Goal: Information Seeking & Learning: Learn about a topic

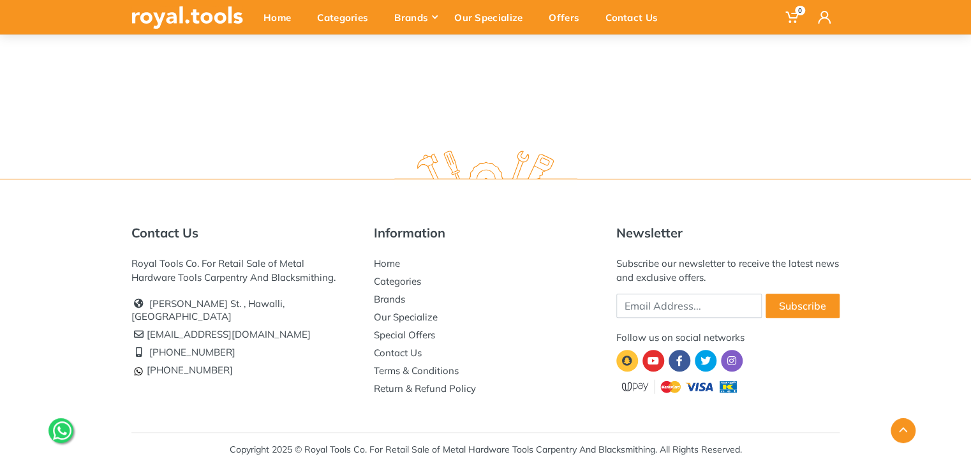
scroll to position [6, 0]
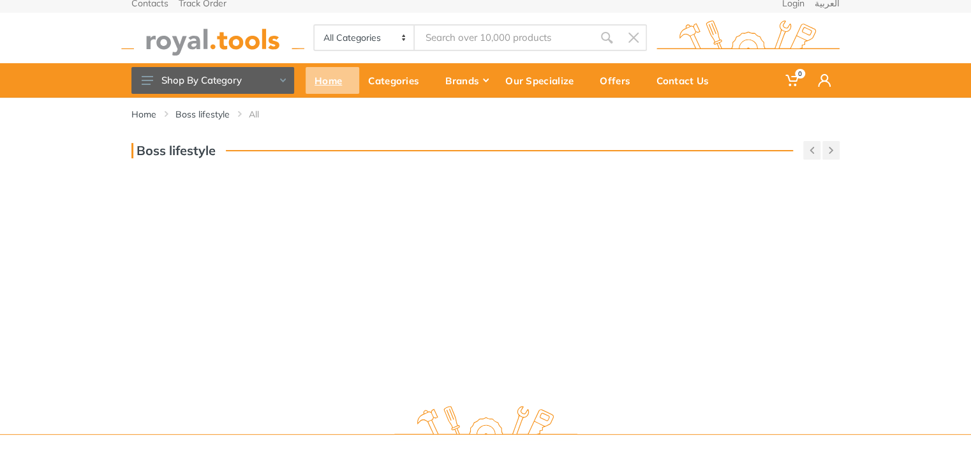
click at [325, 79] on div "Home" at bounding box center [332, 80] width 54 height 27
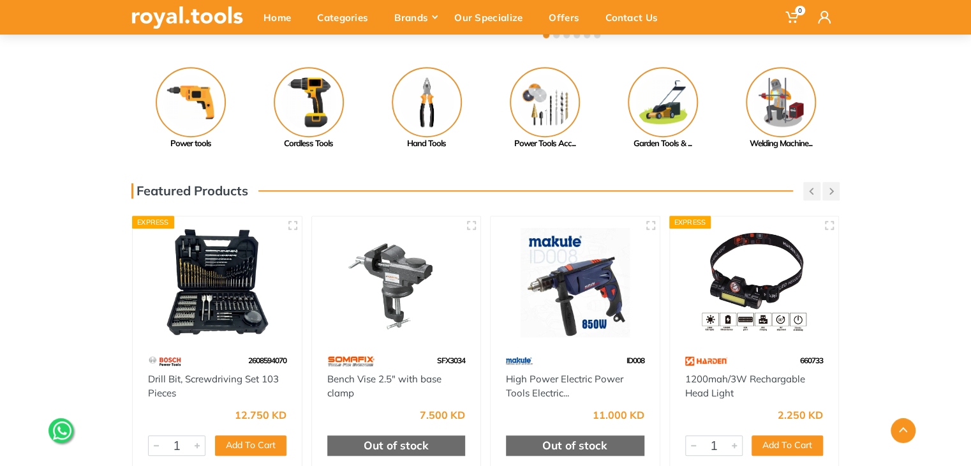
scroll to position [383, 0]
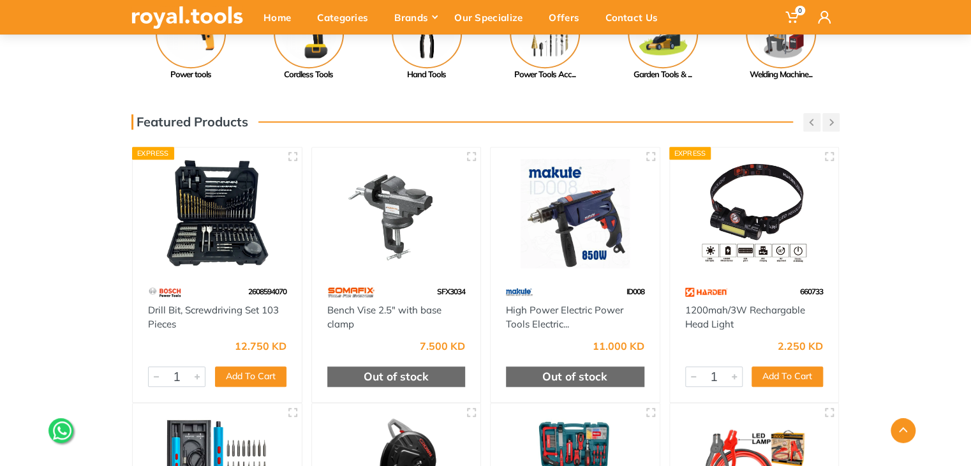
click at [251, 219] on img at bounding box center [217, 213] width 146 height 109
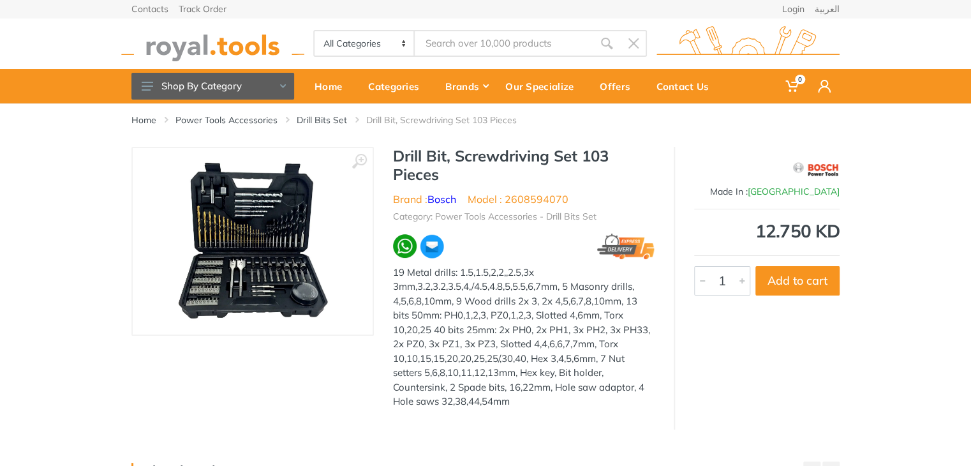
scroll to position [128, 0]
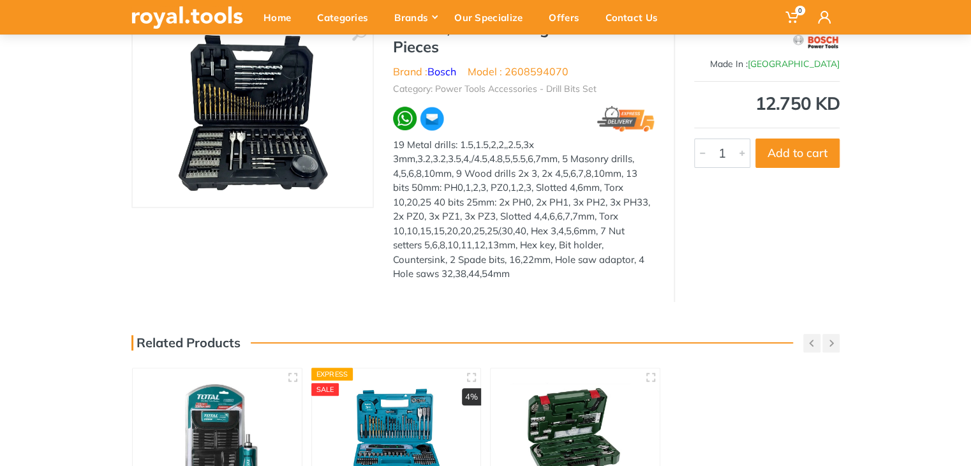
click at [287, 141] on img at bounding box center [252, 113] width 155 height 161
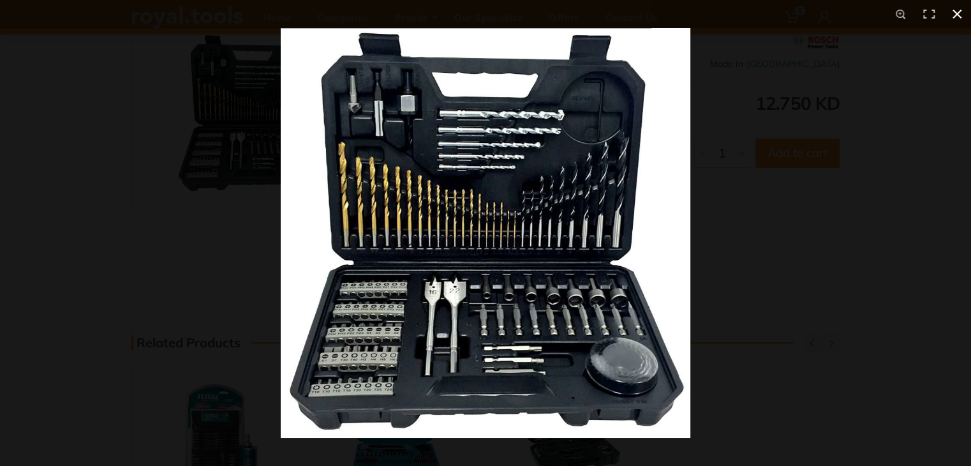
click at [121, 195] on div at bounding box center [485, 233] width 971 height 466
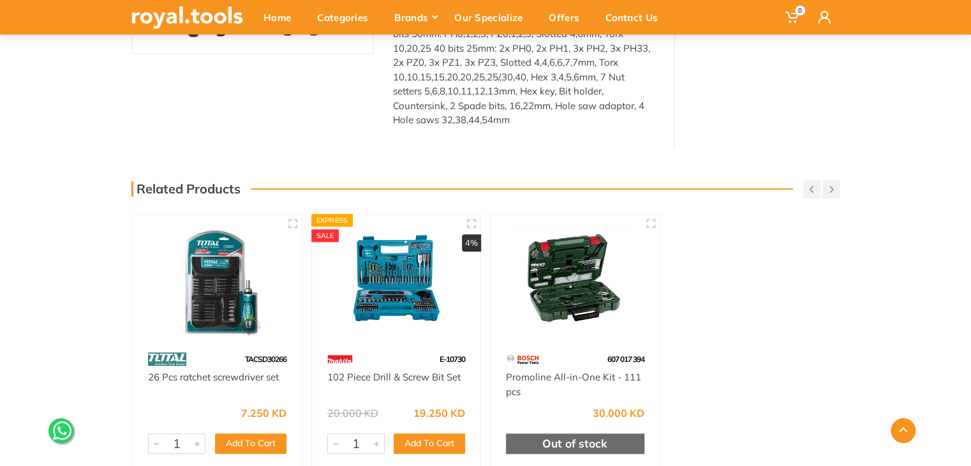
scroll to position [319, 0]
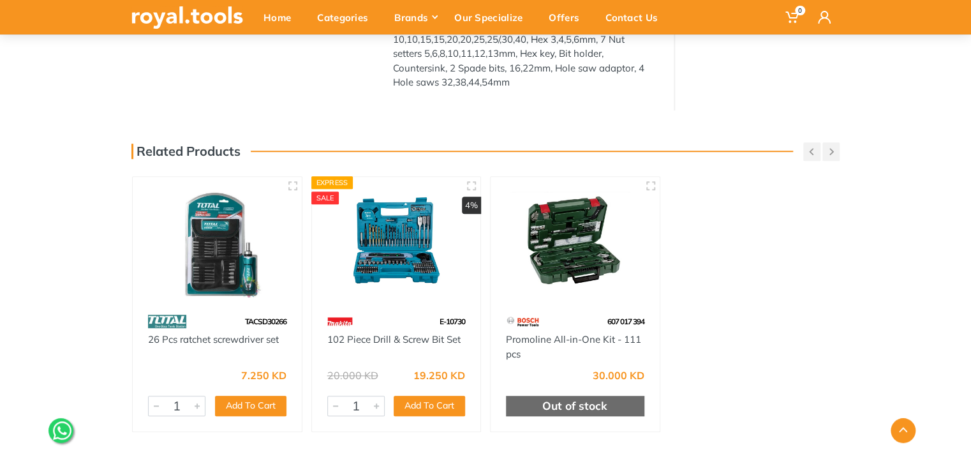
click at [408, 240] on img at bounding box center [396, 242] width 146 height 109
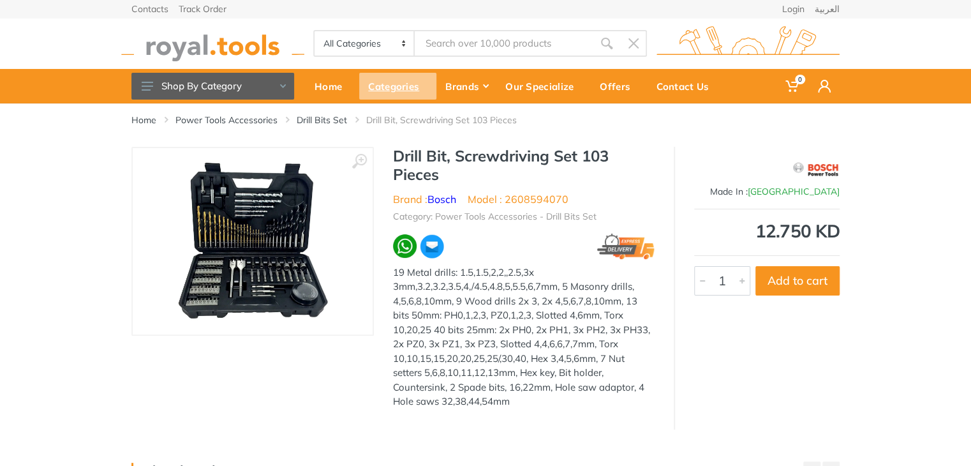
click at [394, 86] on div "Categories" at bounding box center [397, 86] width 77 height 27
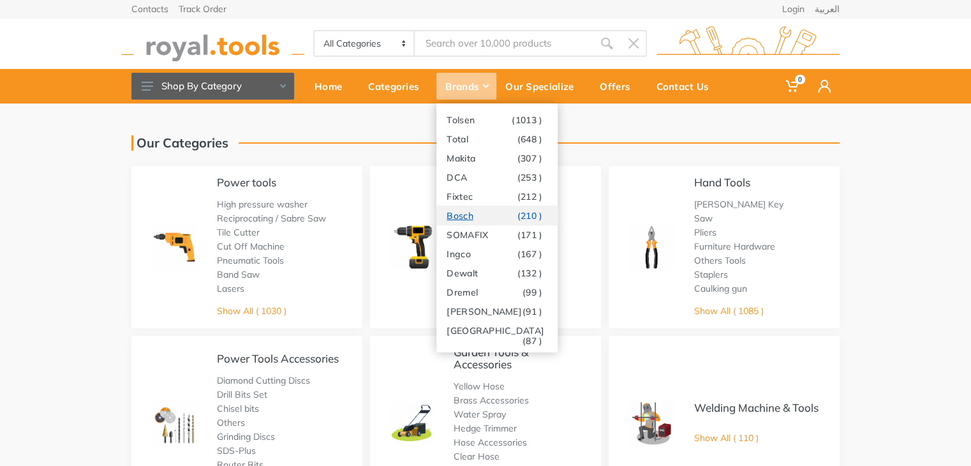
click at [481, 212] on link "Bosch (210 )" at bounding box center [496, 214] width 121 height 19
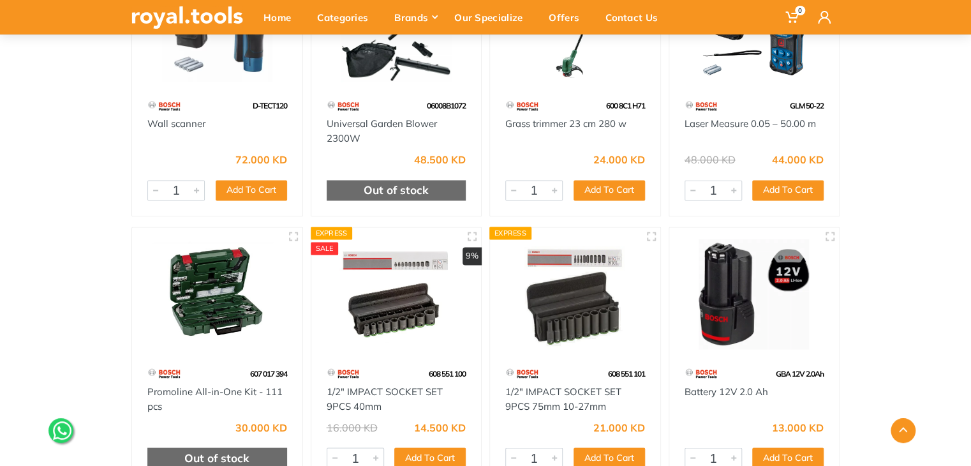
scroll to position [893, 0]
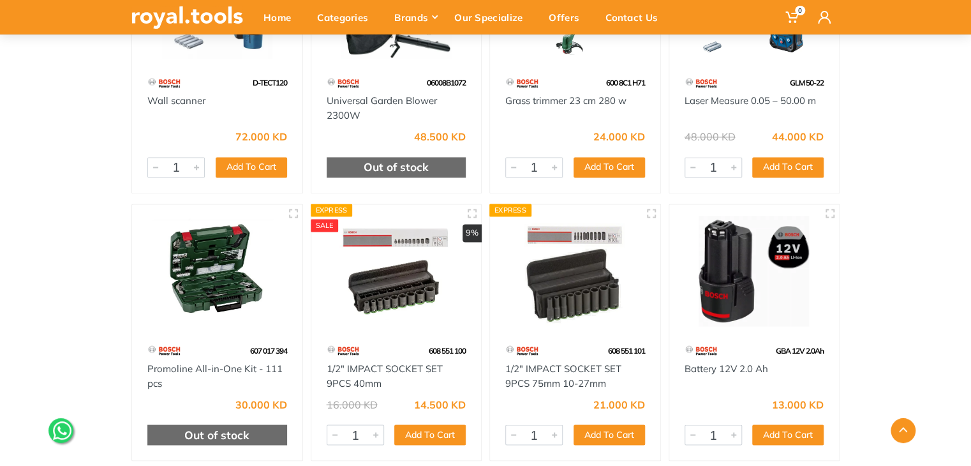
click at [228, 253] on img at bounding box center [216, 271] width 147 height 110
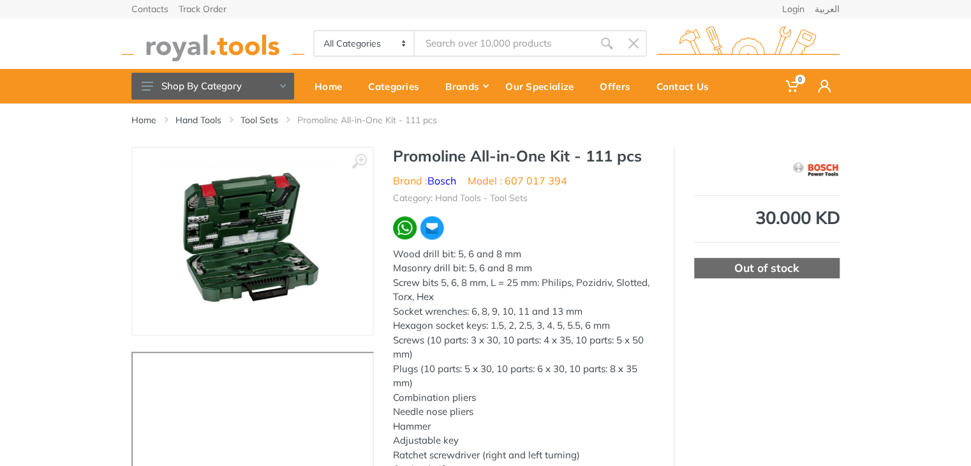
click at [228, 253] on img at bounding box center [252, 241] width 191 height 161
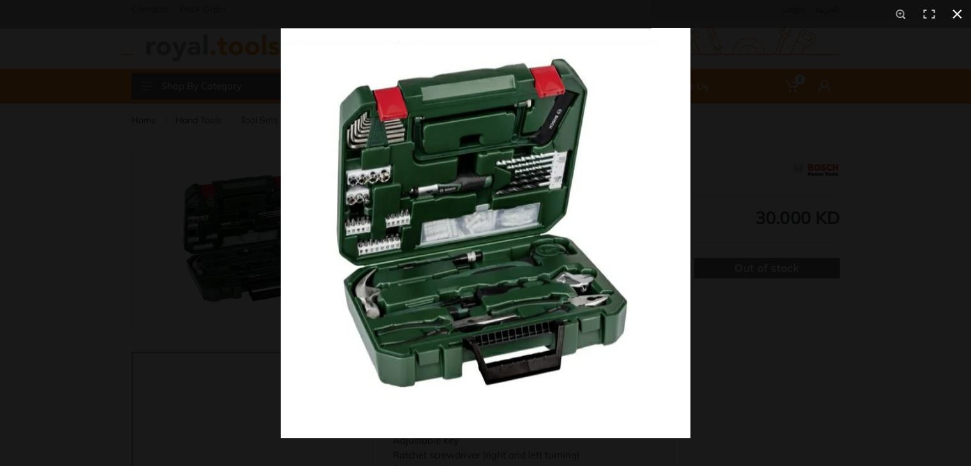
click at [963, 15] on button at bounding box center [957, 14] width 28 height 28
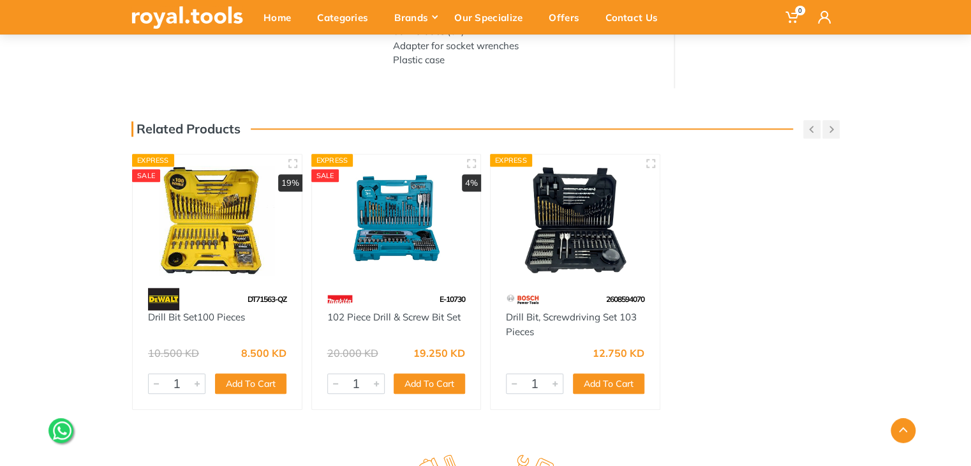
scroll to position [446, 0]
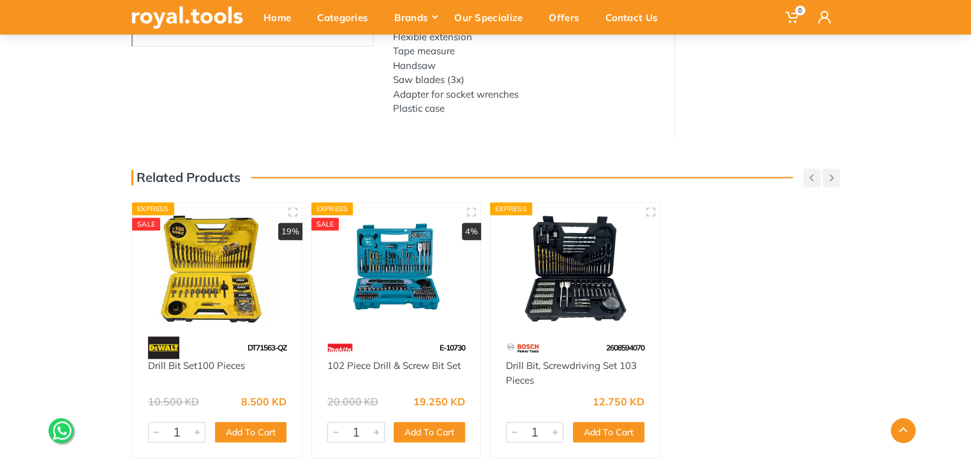
click at [227, 302] on img at bounding box center [217, 268] width 146 height 109
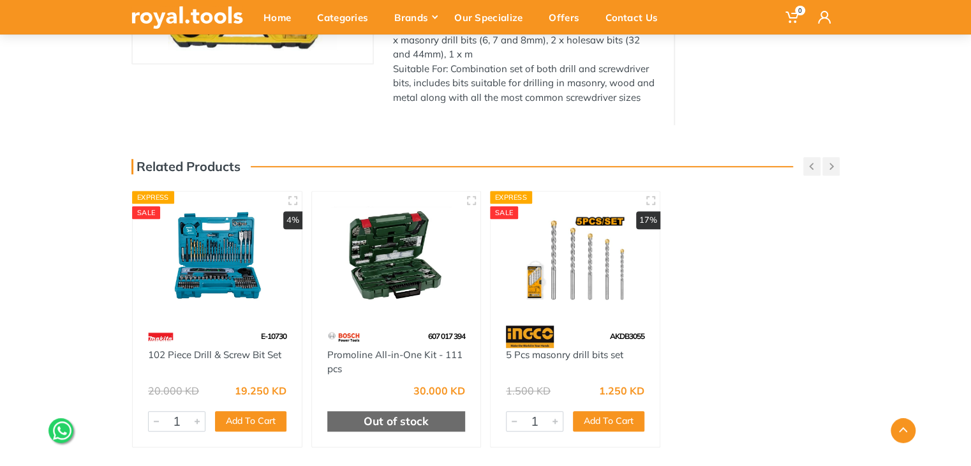
scroll to position [383, 0]
